Goal: Find specific page/section: Find specific page/section

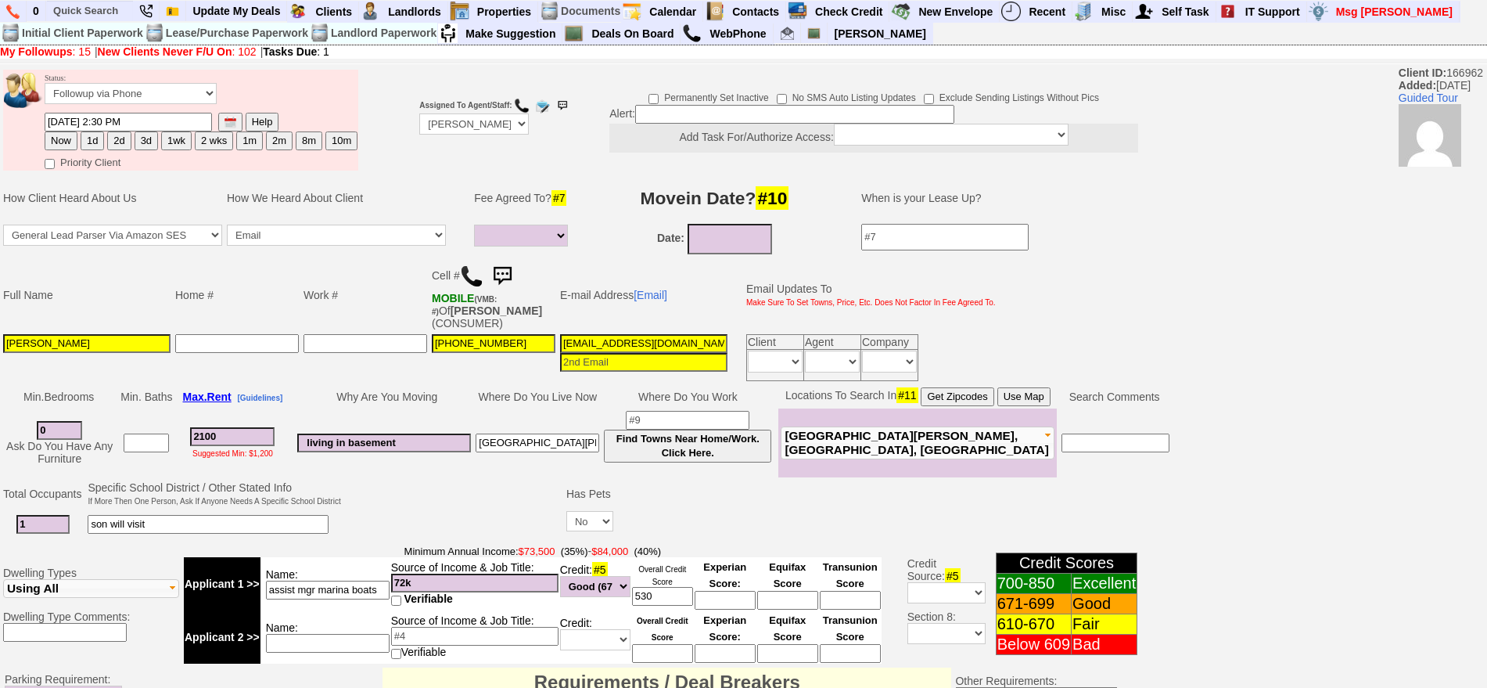
select select
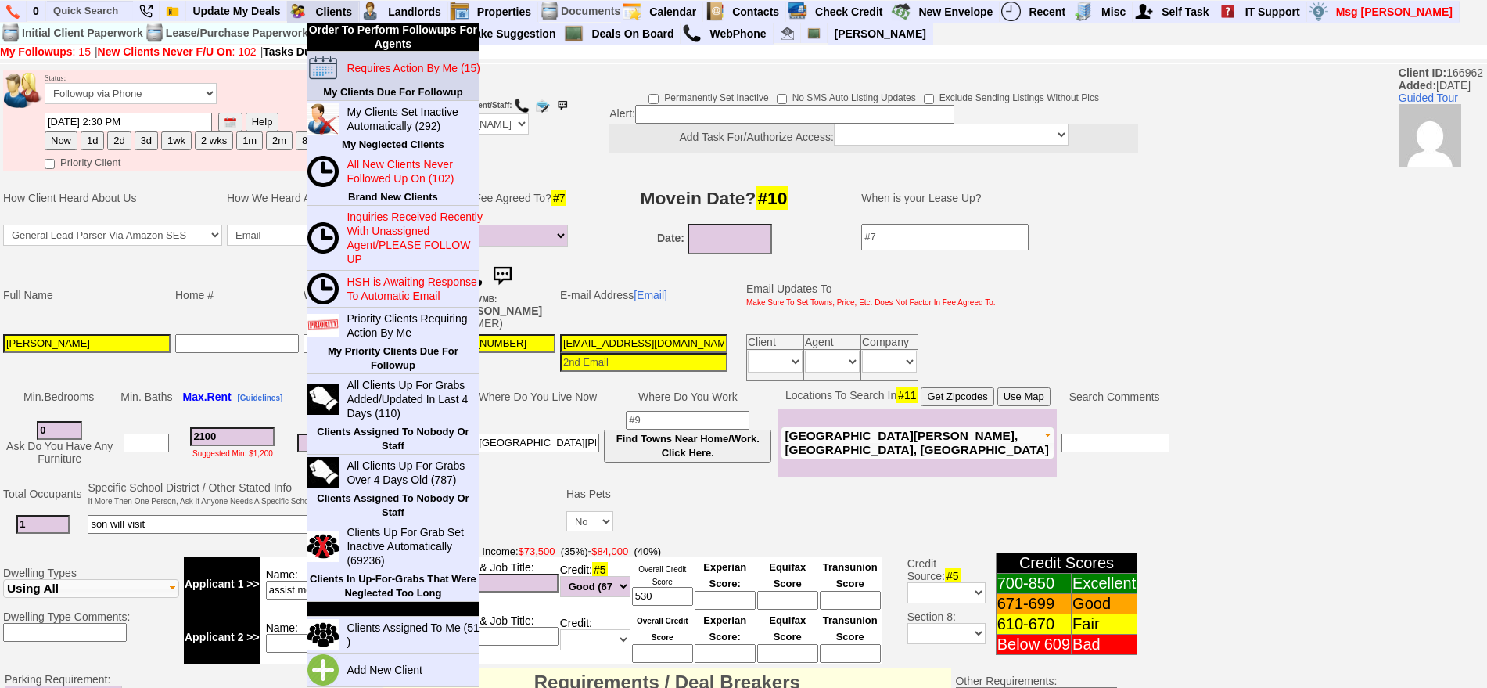
click at [361, 70] on blink "Requires Action By Me (15)" at bounding box center [413, 68] width 133 height 13
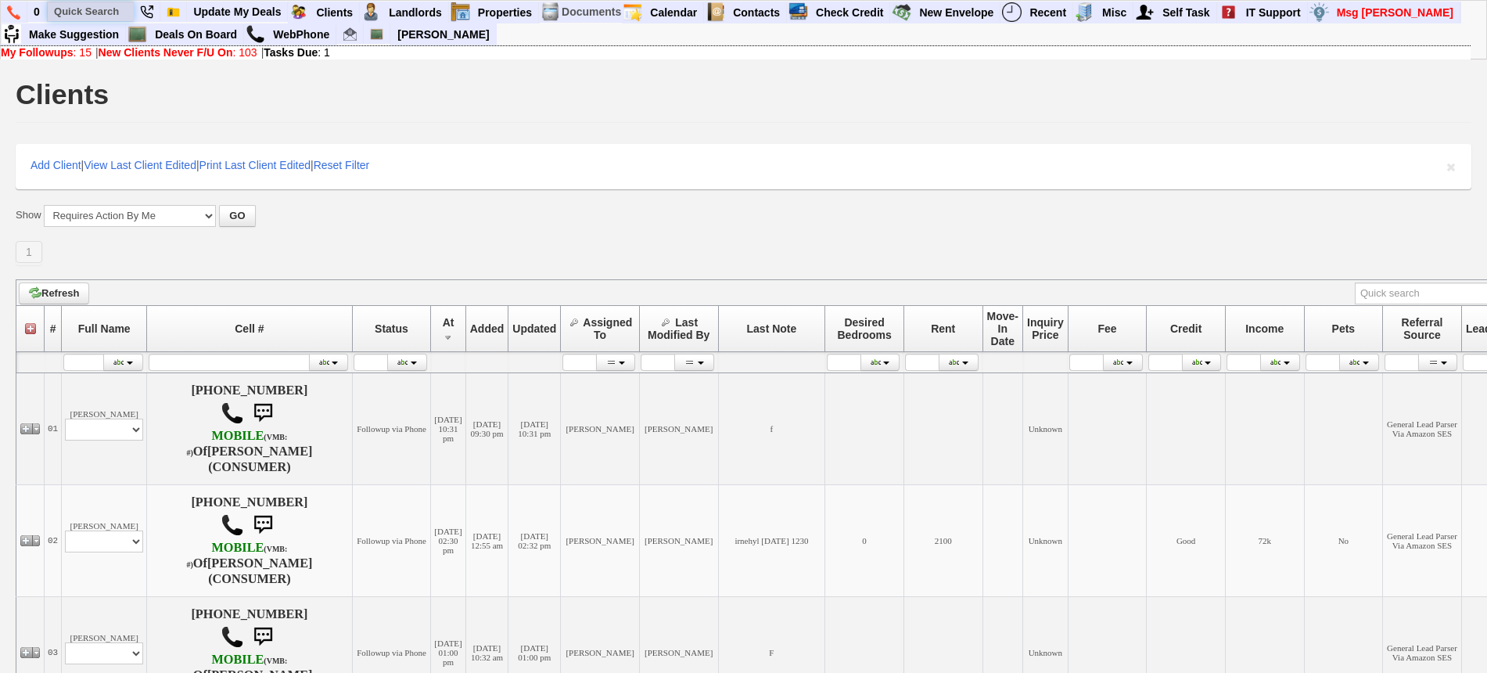
click at [103, 13] on input "text" at bounding box center [91, 12] width 86 height 20
paste input "914-806-4861"
type input "914-806-4861"
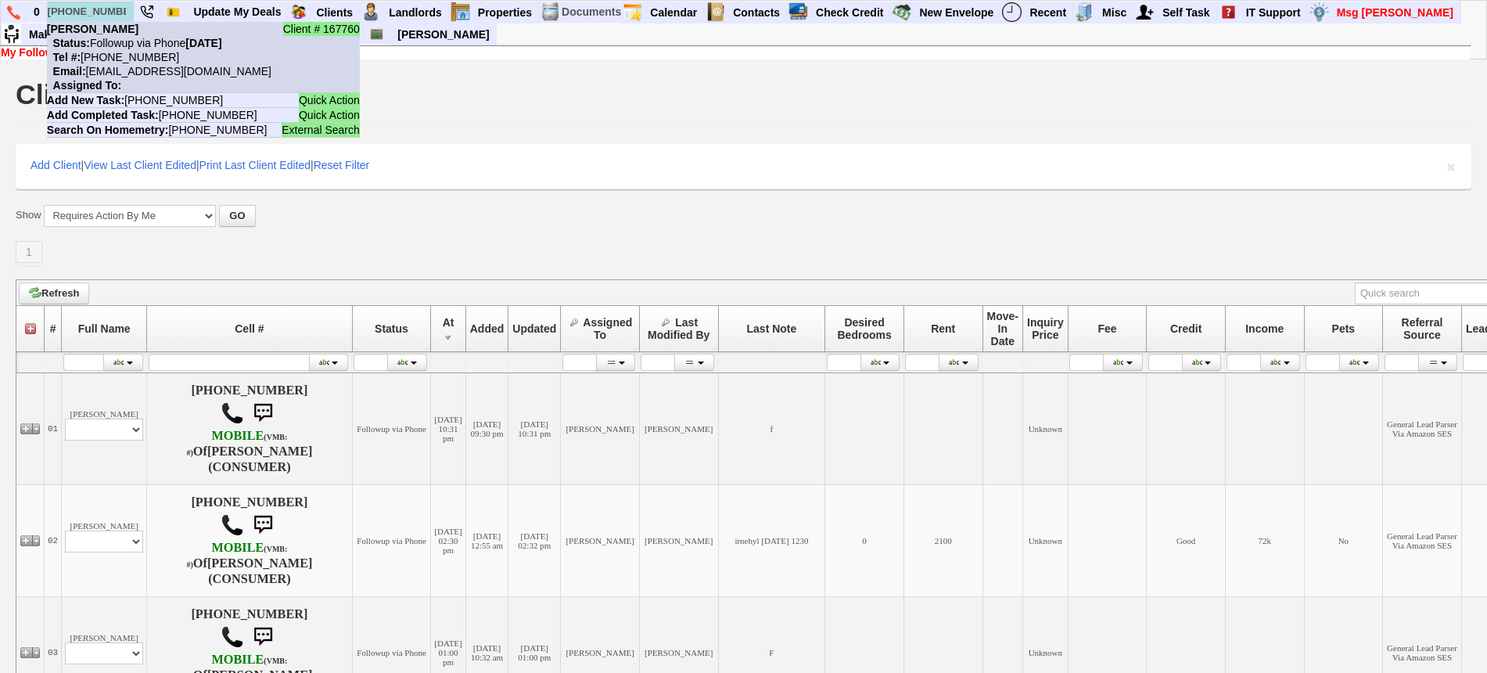
click at [127, 38] on nobr "Status: Followup via Phone Sunday, September 7th, 2025" at bounding box center [134, 43] width 175 height 13
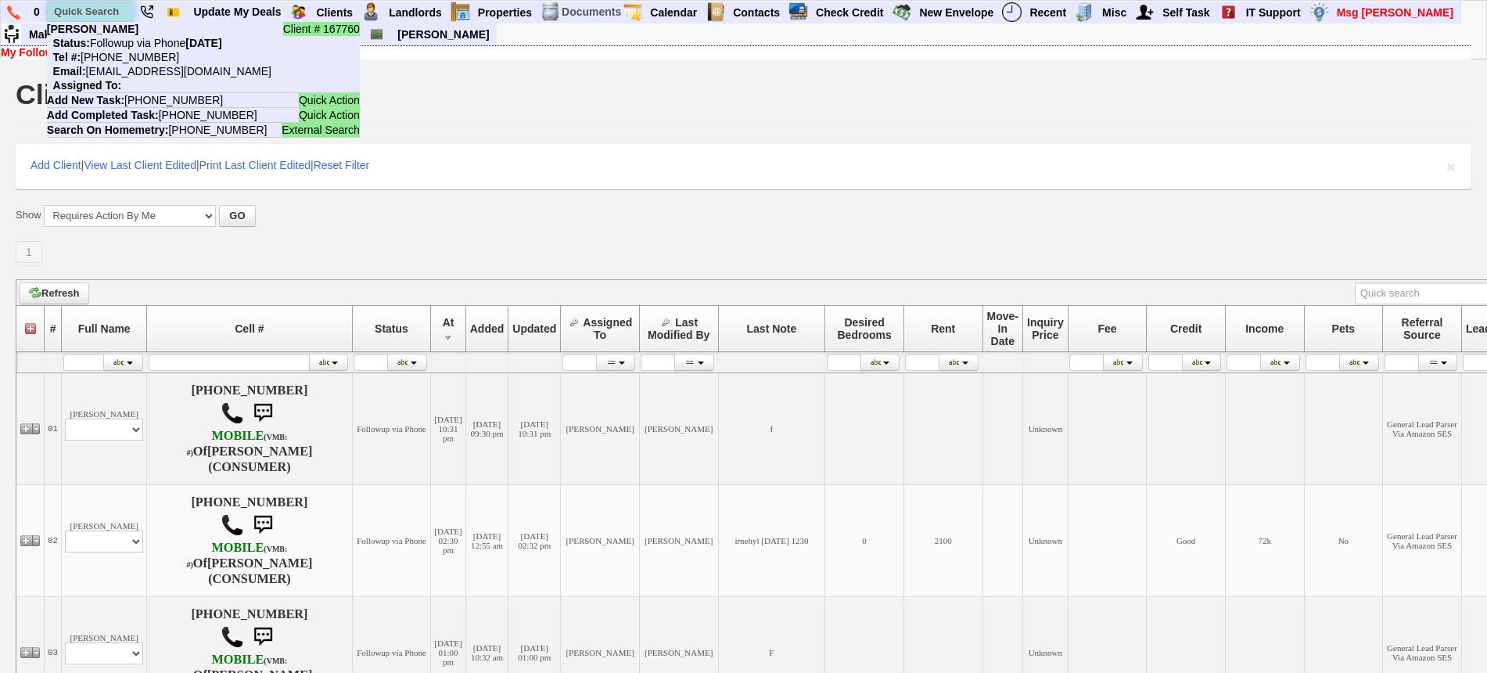
click at [85, 17] on input "text" at bounding box center [91, 12] width 86 height 20
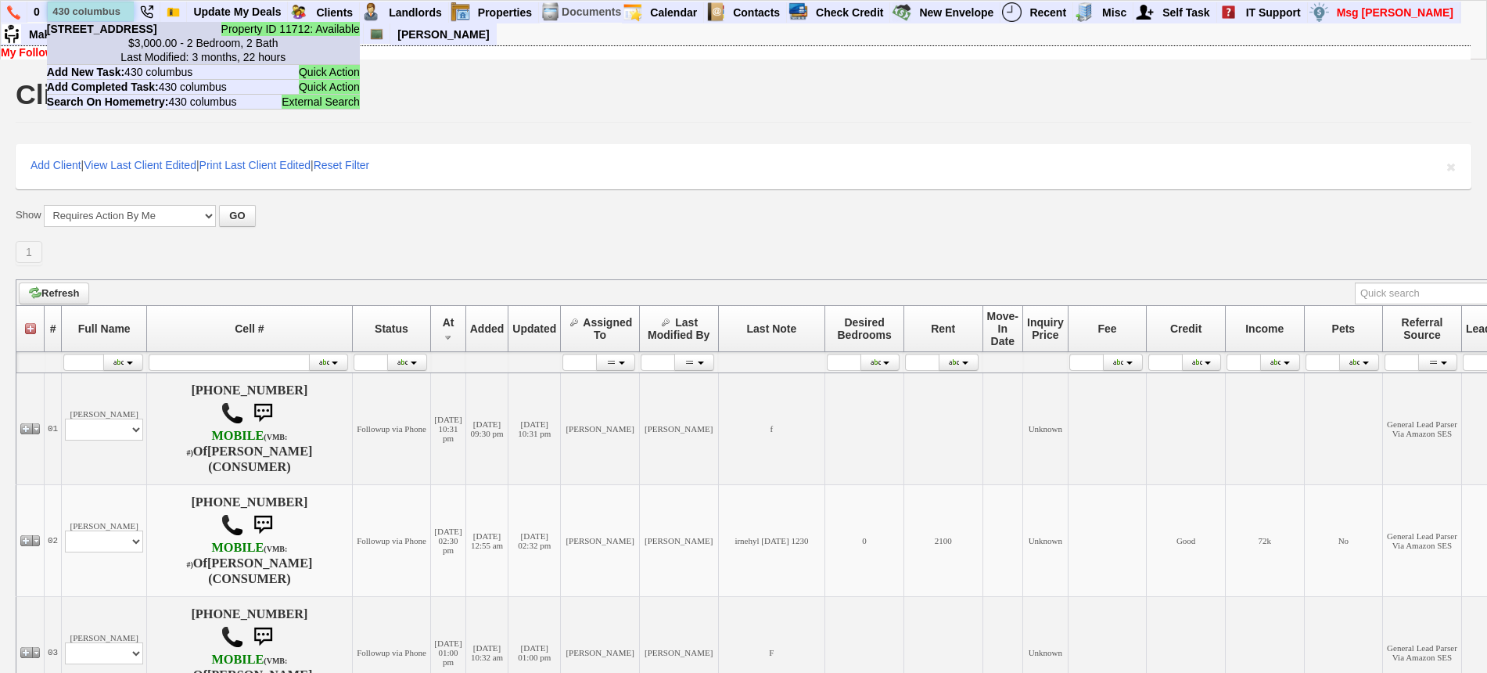
type input "430 columbus"
click at [120, 29] on li "Property ID 11712: Available 430 Columbus Ave - Floor: 2nd in West Harrison, NY…" at bounding box center [203, 43] width 313 height 43
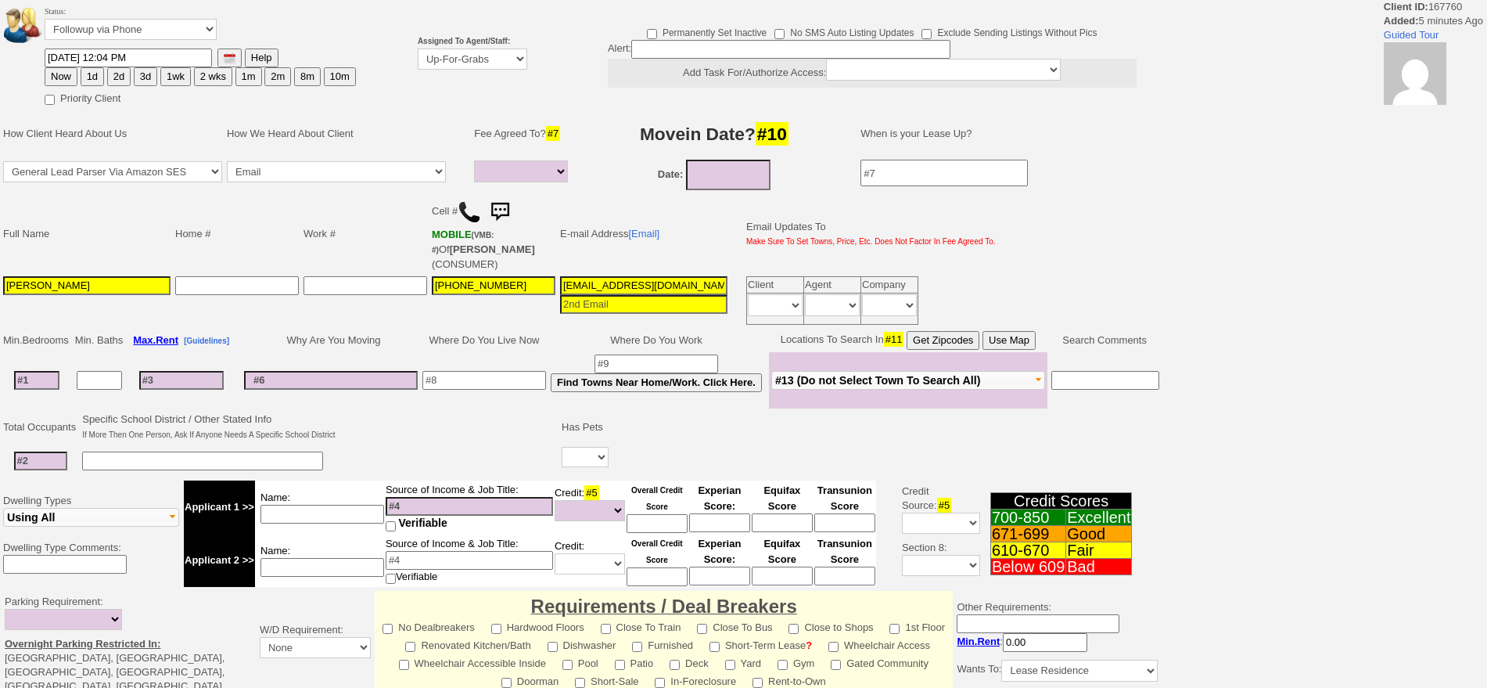
select select
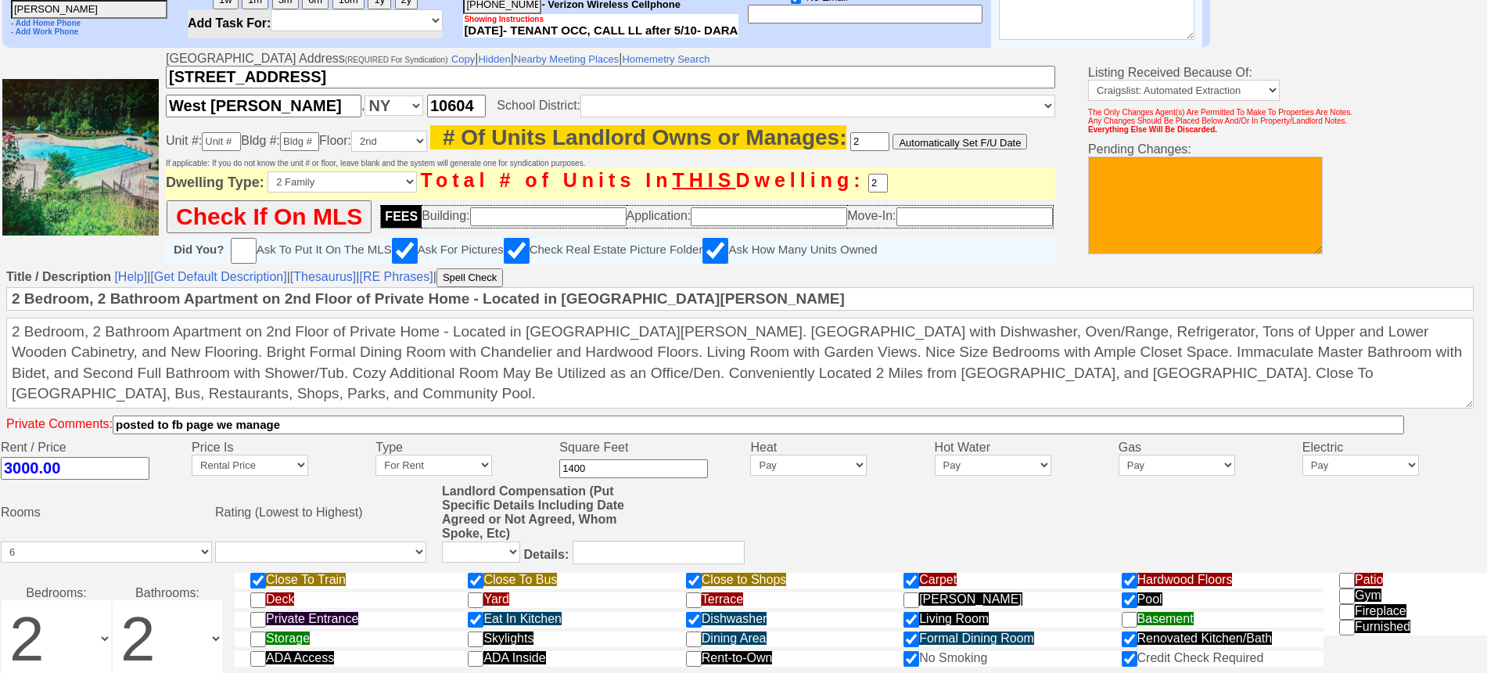
scroll to position [293, 0]
